Goal: Information Seeking & Learning: Understand process/instructions

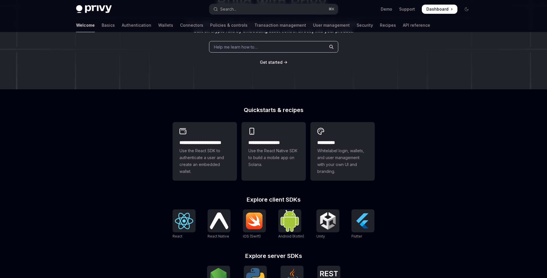
scroll to position [75, 0]
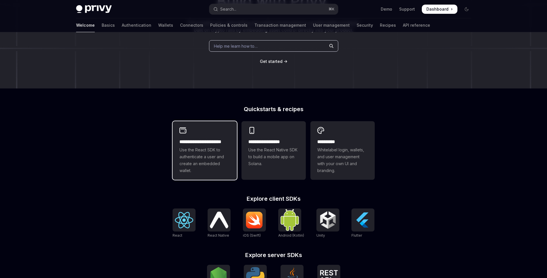
click at [221, 166] on span "Use the React SDK to authenticate a user and create an embedded wallet." at bounding box center [204, 160] width 50 height 28
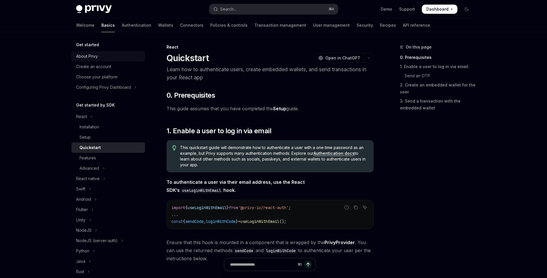
click at [98, 57] on div "About Privy" at bounding box center [87, 56] width 22 height 7
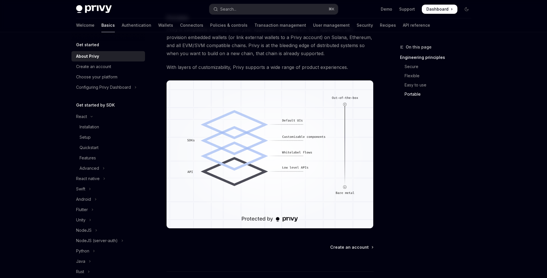
scroll to position [480, 0]
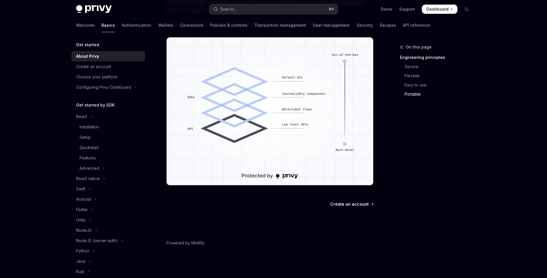
click at [366, 202] on span "Create an account" at bounding box center [349, 204] width 38 height 6
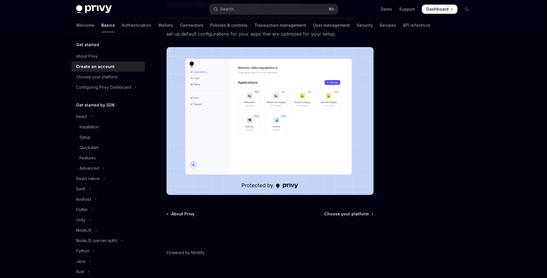
scroll to position [90, 0]
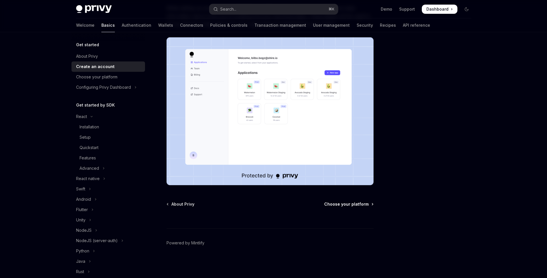
click at [362, 205] on span "Choose your platform" at bounding box center [346, 204] width 44 height 6
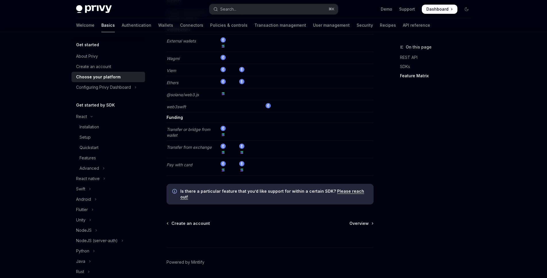
scroll to position [1105, 0]
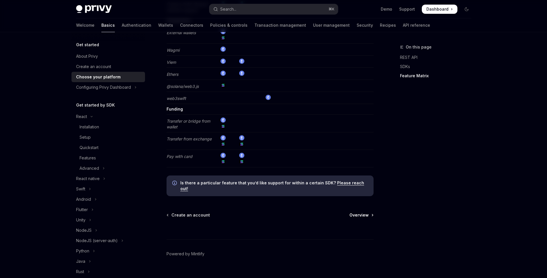
click at [369, 212] on link "Overview" at bounding box center [361, 215] width 24 height 6
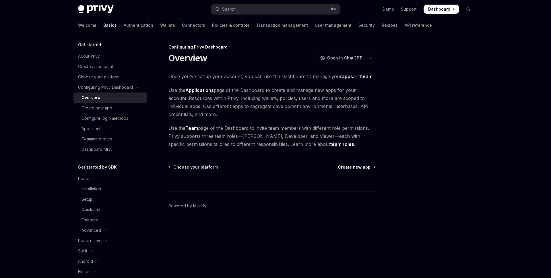
click at [361, 167] on span "Create new app" at bounding box center [354, 167] width 33 height 6
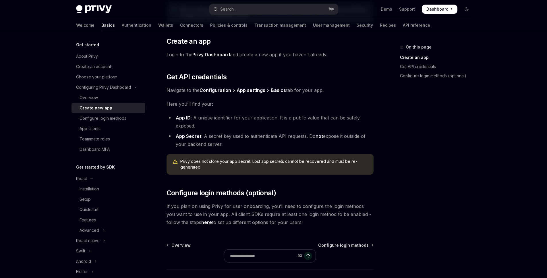
scroll to position [93, 0]
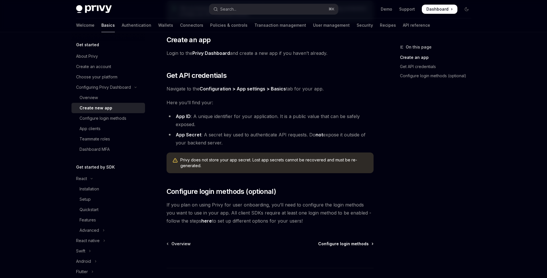
click at [367, 243] on span "Configure login methods" at bounding box center [343, 244] width 50 height 6
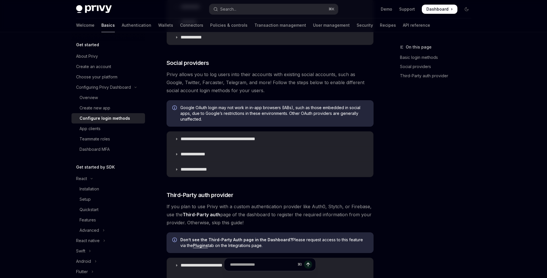
scroll to position [240, 0]
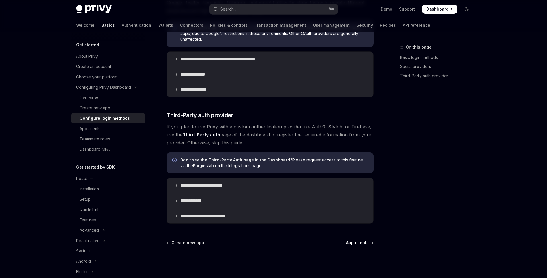
click at [356, 244] on span "App clients" at bounding box center [357, 243] width 23 height 6
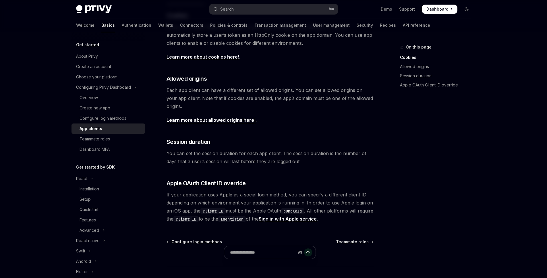
scroll to position [176, 0]
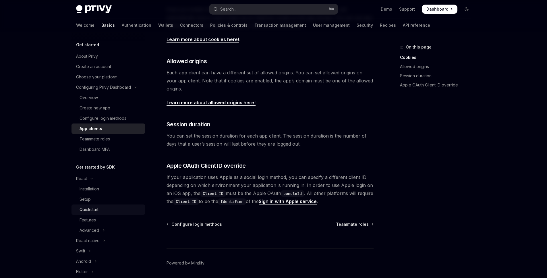
click at [102, 207] on div "Quickstart" at bounding box center [110, 209] width 62 height 7
type textarea "*"
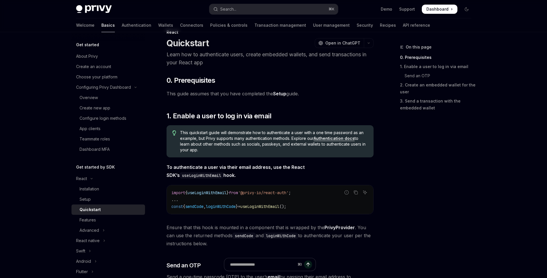
scroll to position [20, 0]
